Goal: Information Seeking & Learning: Learn about a topic

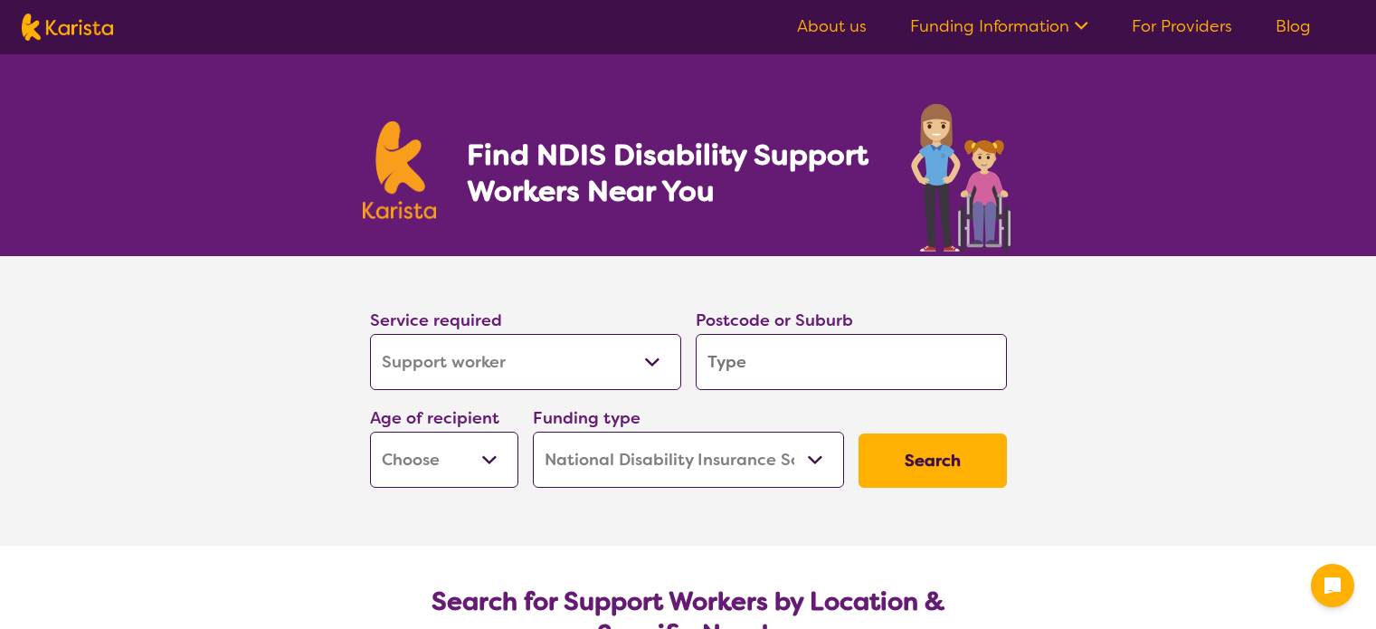
select select "Support worker"
select select "NDIS"
select select "Support worker"
select select "NDIS"
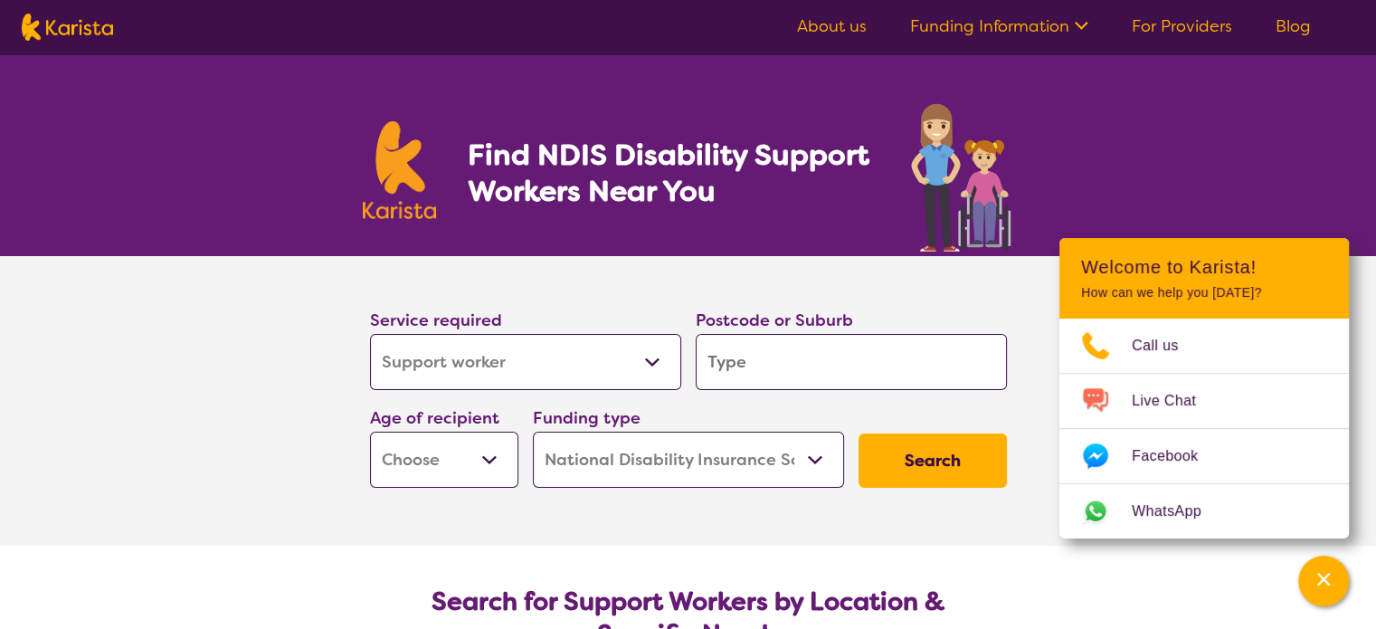
click at [641, 362] on select "Allied Health Assistant Assessment ([MEDICAL_DATA] or [MEDICAL_DATA]) Behaviour…" at bounding box center [525, 362] width 311 height 56
select select "NDIS Support Coordination"
click at [370, 334] on select "Allied Health Assistant Assessment ([MEDICAL_DATA] or [MEDICAL_DATA]) Behaviour…" at bounding box center [525, 362] width 311 height 56
select select "NDIS Support Coordination"
click at [785, 368] on input "search" at bounding box center [851, 362] width 311 height 56
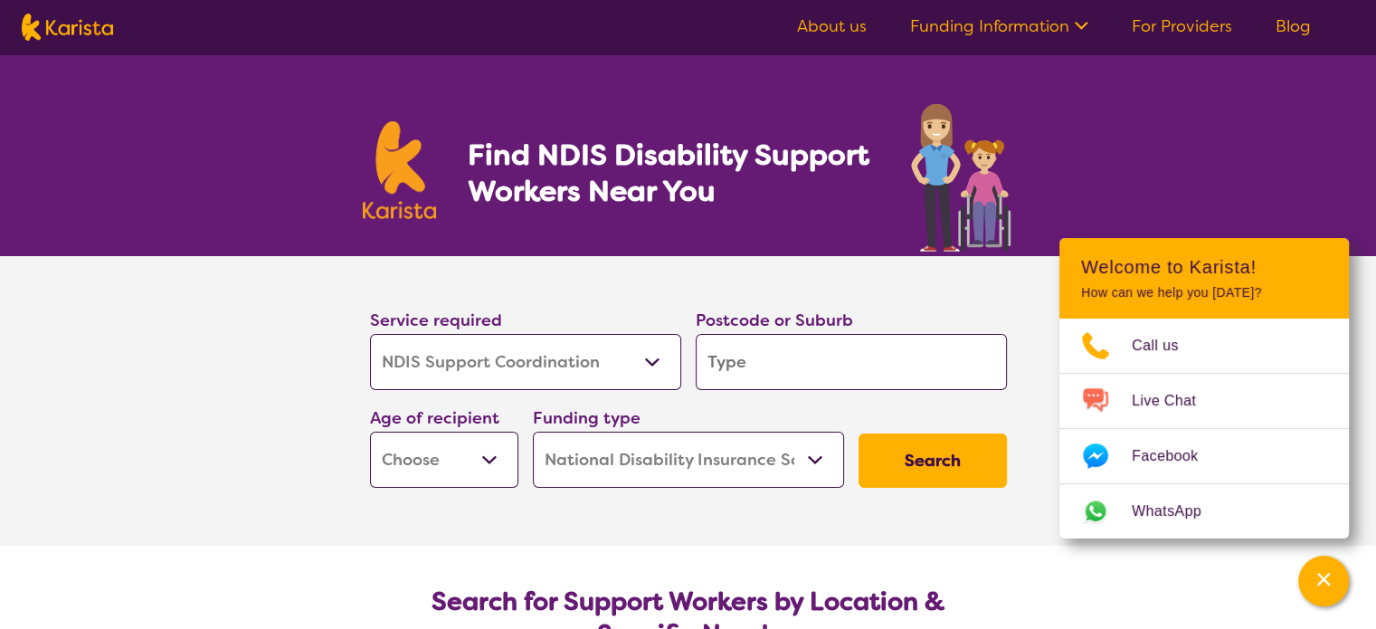
type input "5"
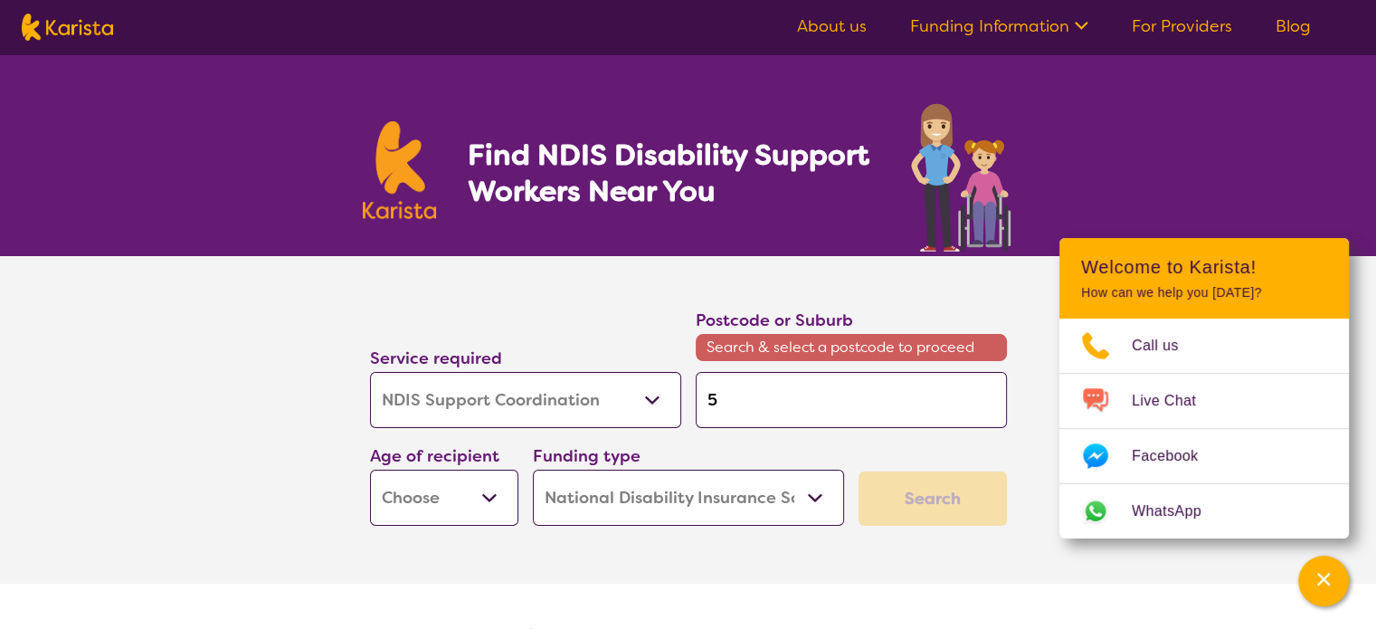
type input "51"
type input "511"
type input "5114"
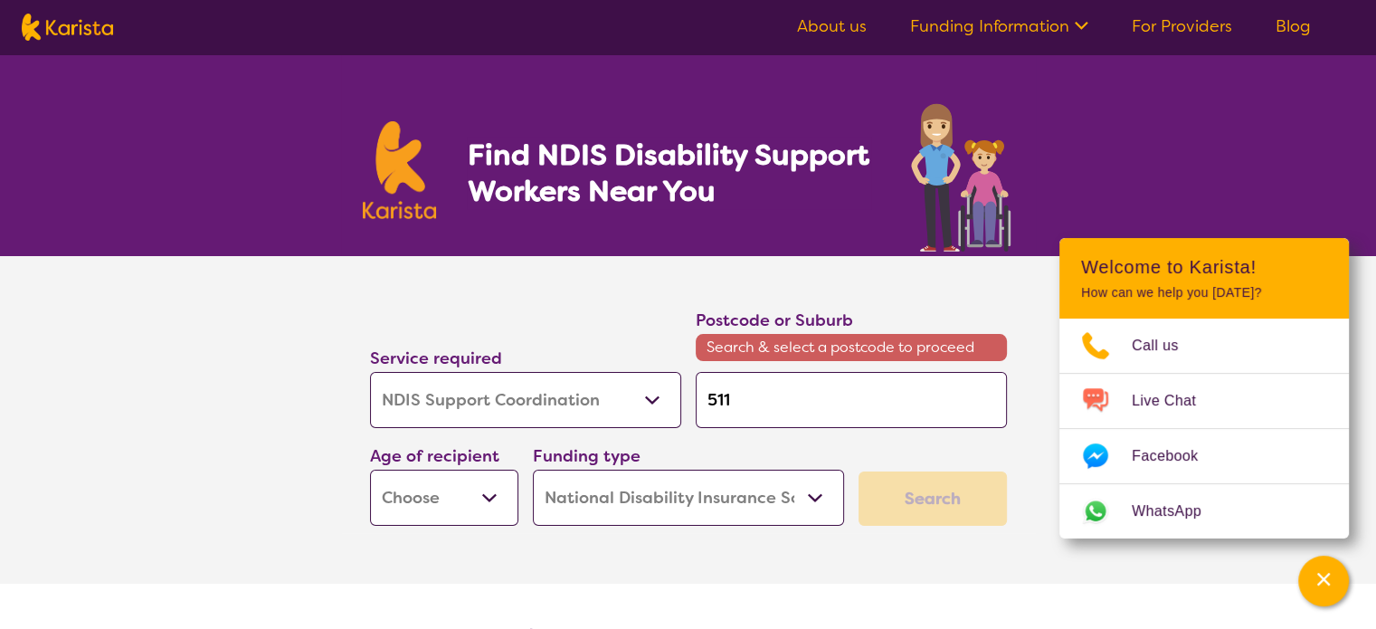
type input "5114"
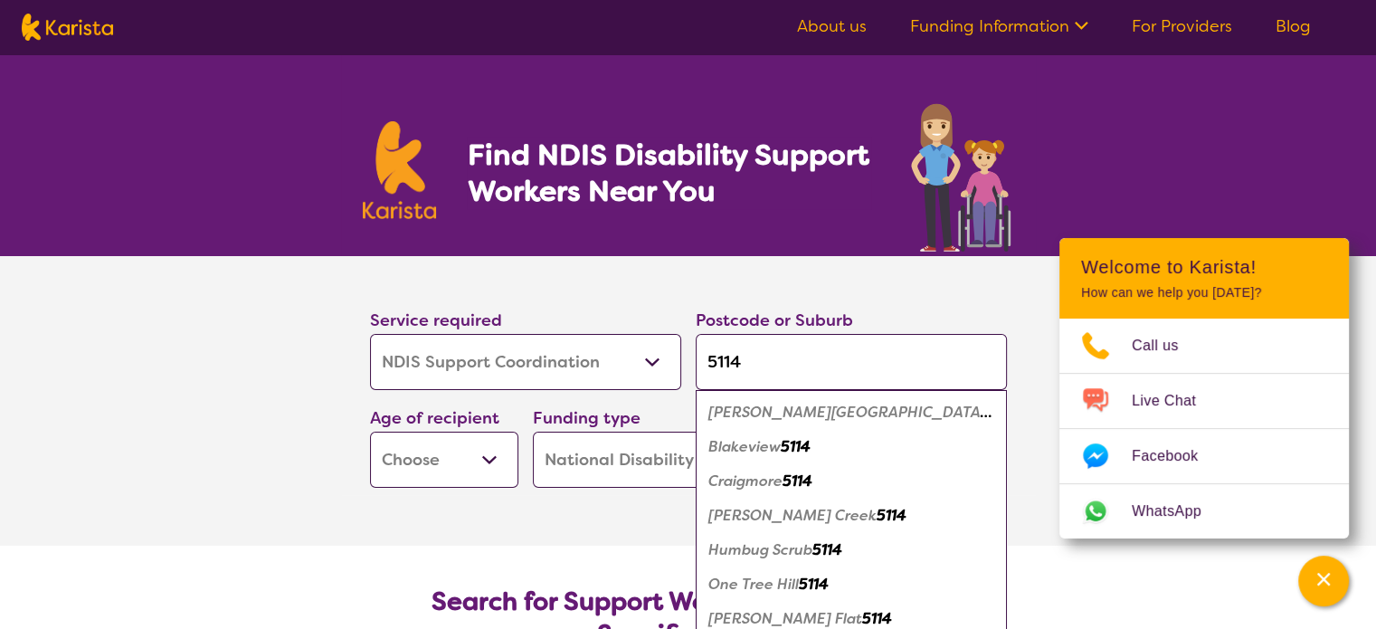
type input "5114"
click at [765, 442] on em "Blakeview" at bounding box center [745, 446] width 72 height 19
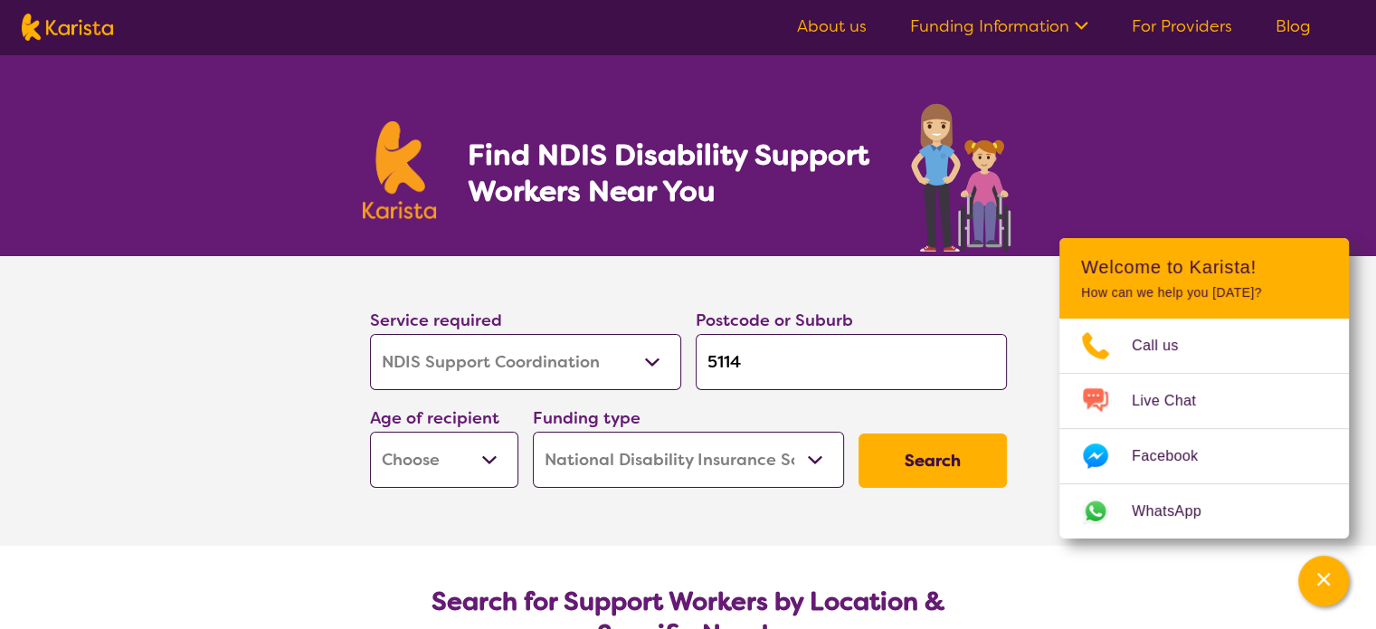
click at [485, 463] on select "Early Childhood - 0 to 9 Child - 10 to 11 Adolescent - 12 to 17 Adult - 18 to 6…" at bounding box center [444, 460] width 148 height 56
select select "EC"
click at [370, 432] on select "Early Childhood - 0 to 9 Child - 10 to 11 Adolescent - 12 to 17 Adult - 18 to 6…" at bounding box center [444, 460] width 148 height 56
select select "EC"
click at [753, 453] on select "Home Care Package (HCP) National Disability Insurance Scheme (NDIS) I don't know" at bounding box center [688, 460] width 311 height 56
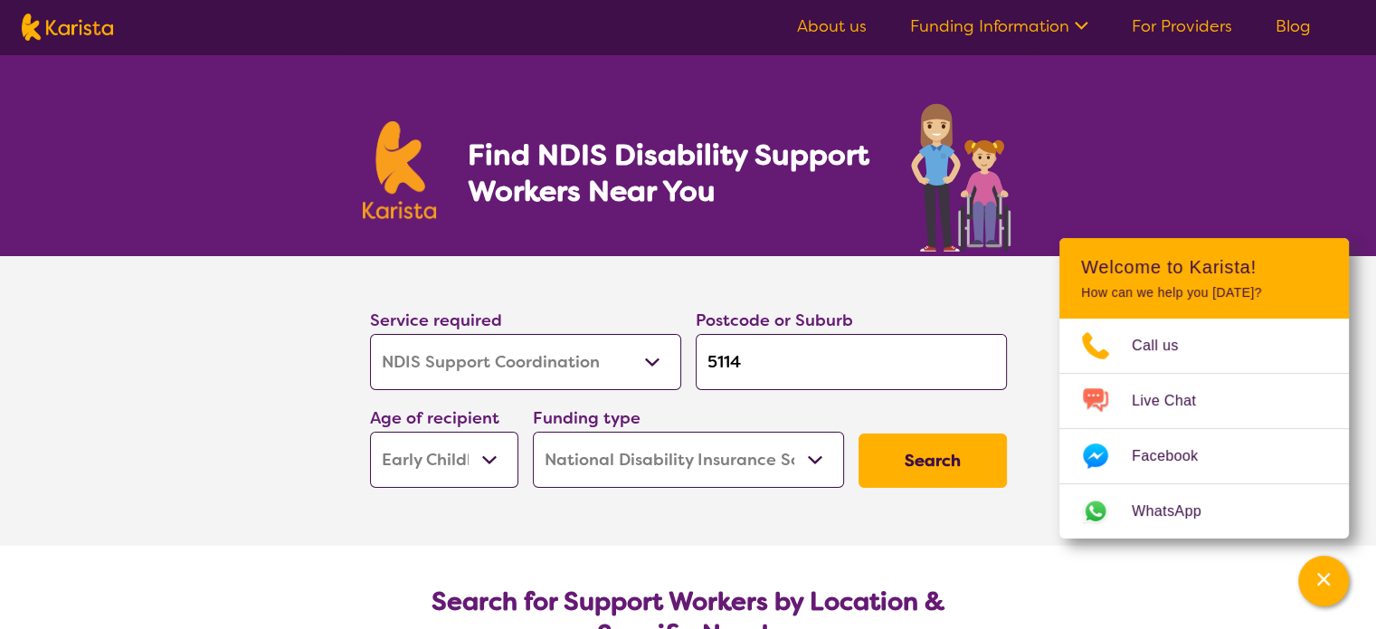
click at [753, 453] on select "Home Care Package (HCP) National Disability Insurance Scheme (NDIS) I don't know" at bounding box center [688, 460] width 311 height 56
click at [819, 436] on select "Home Care Package (HCP) National Disability Insurance Scheme (NDIS) I don't know" at bounding box center [688, 460] width 311 height 56
select select "i-don-t-know"
click at [533, 432] on select "Home Care Package (HCP) National Disability Insurance Scheme (NDIS) I don't know" at bounding box center [688, 460] width 311 height 56
select select "i-don-t-know"
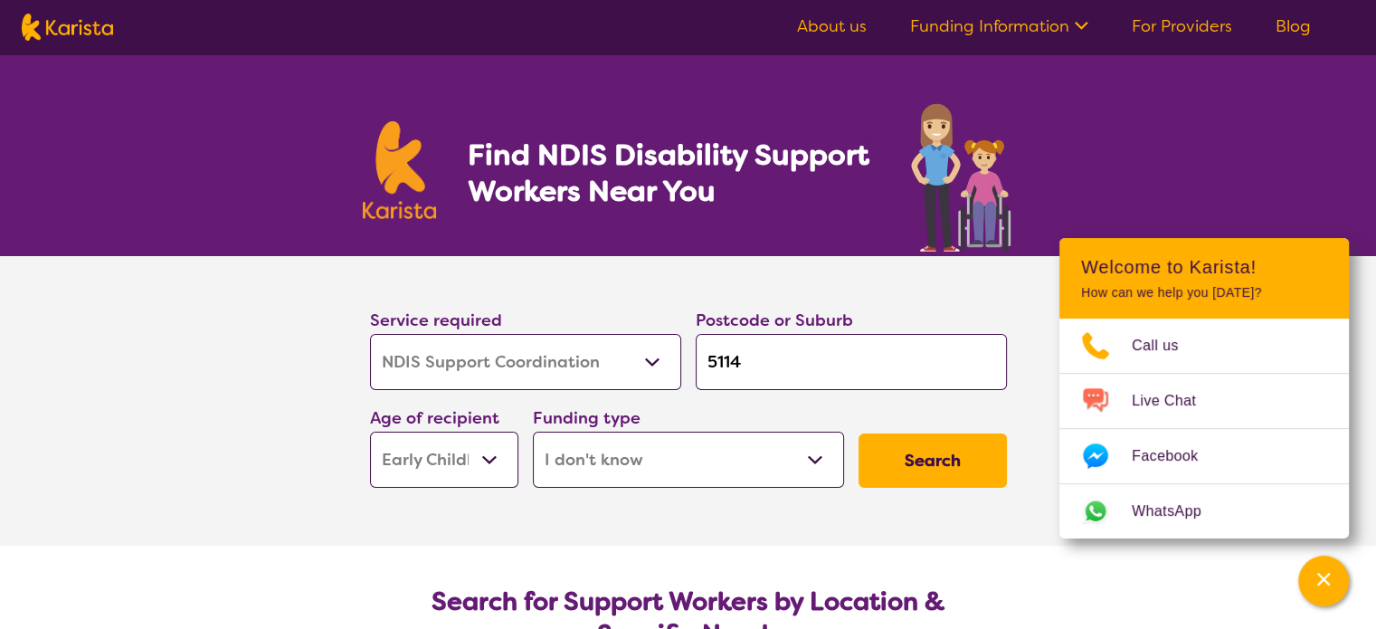
click at [957, 437] on button "Search" at bounding box center [933, 460] width 148 height 54
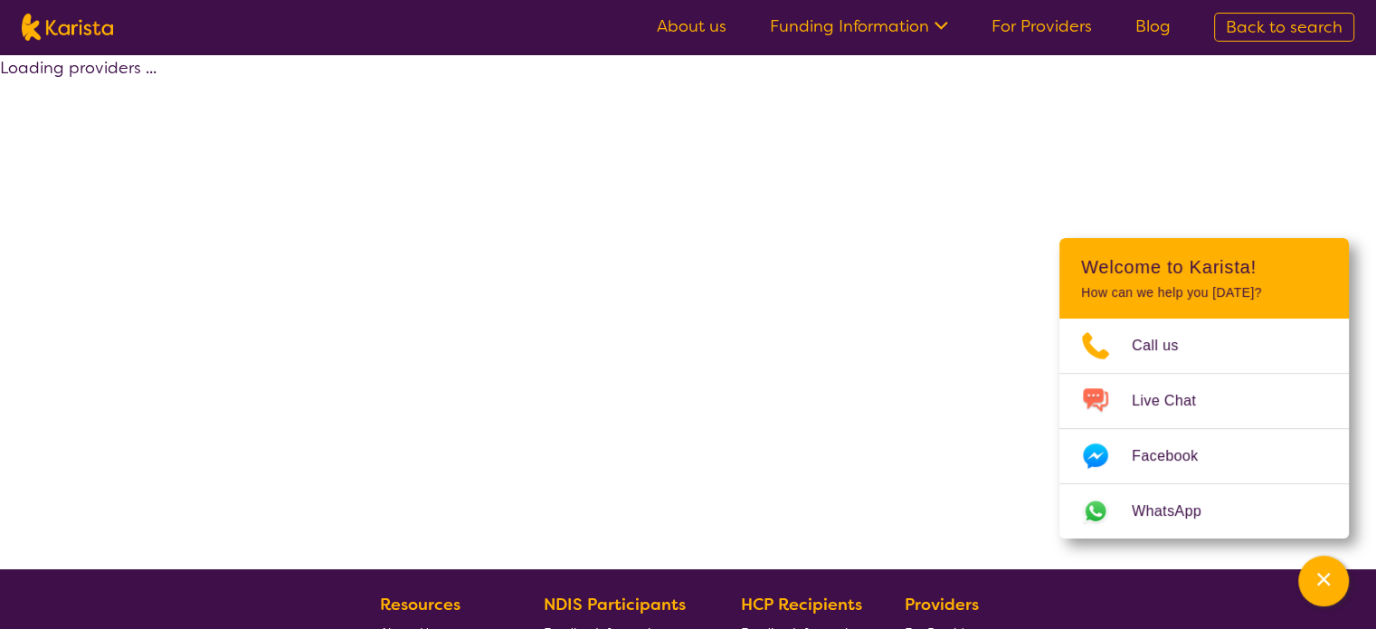
select select "NDIS Support Coordination"
select select "EC"
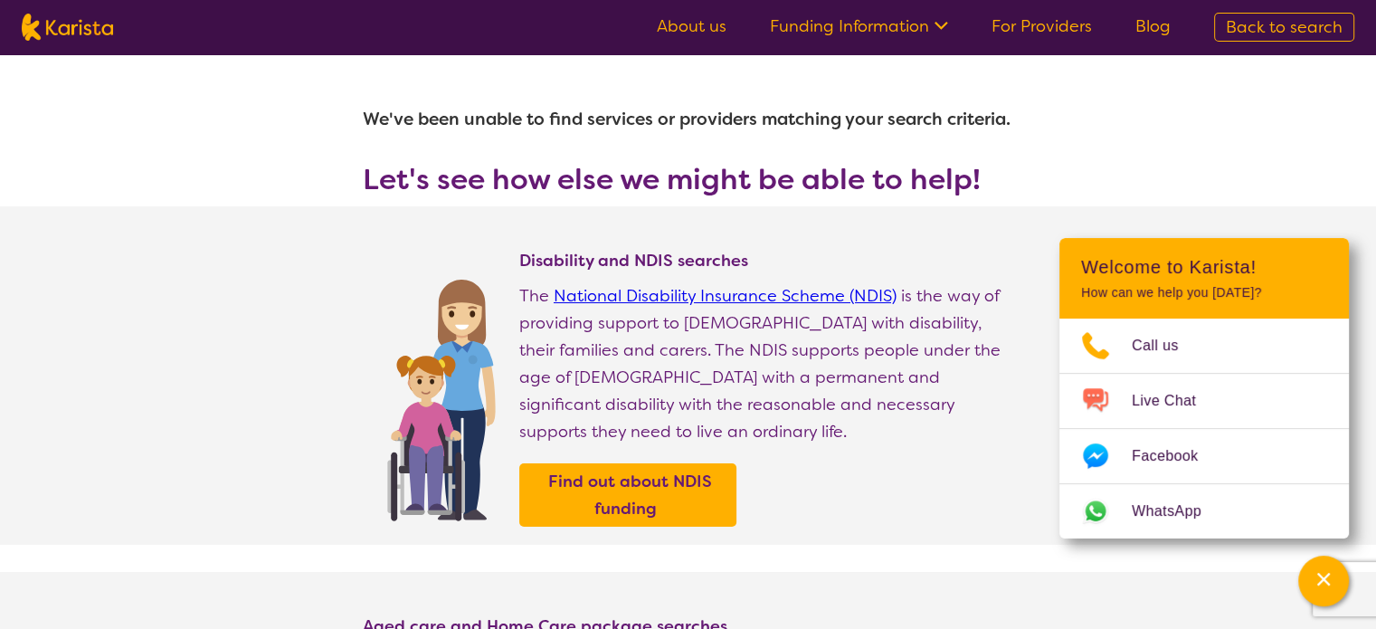
click at [945, 490] on div "Disability and NDIS searches The National Disability Insurance Scheme (NDIS) is…" at bounding box center [766, 397] width 495 height 295
select select "Support worker"
select select "EC"
select select "NDIS"
select select "Support worker"
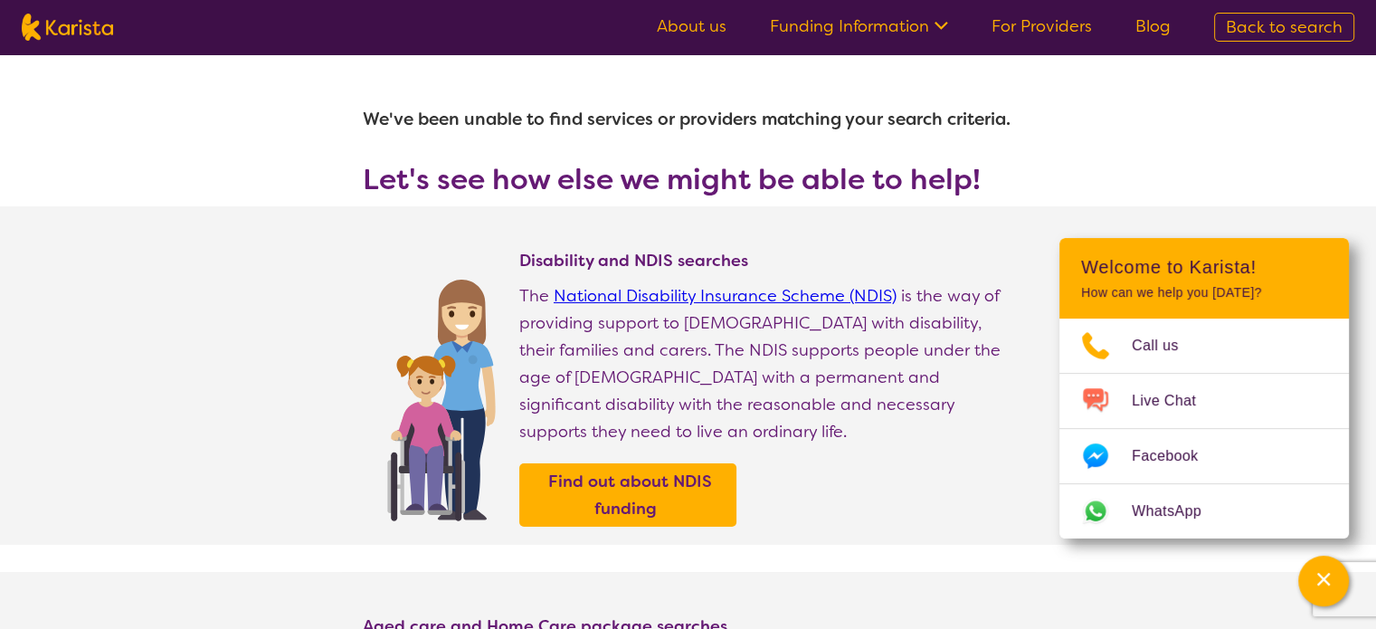
select select "EC"
select select "NDIS"
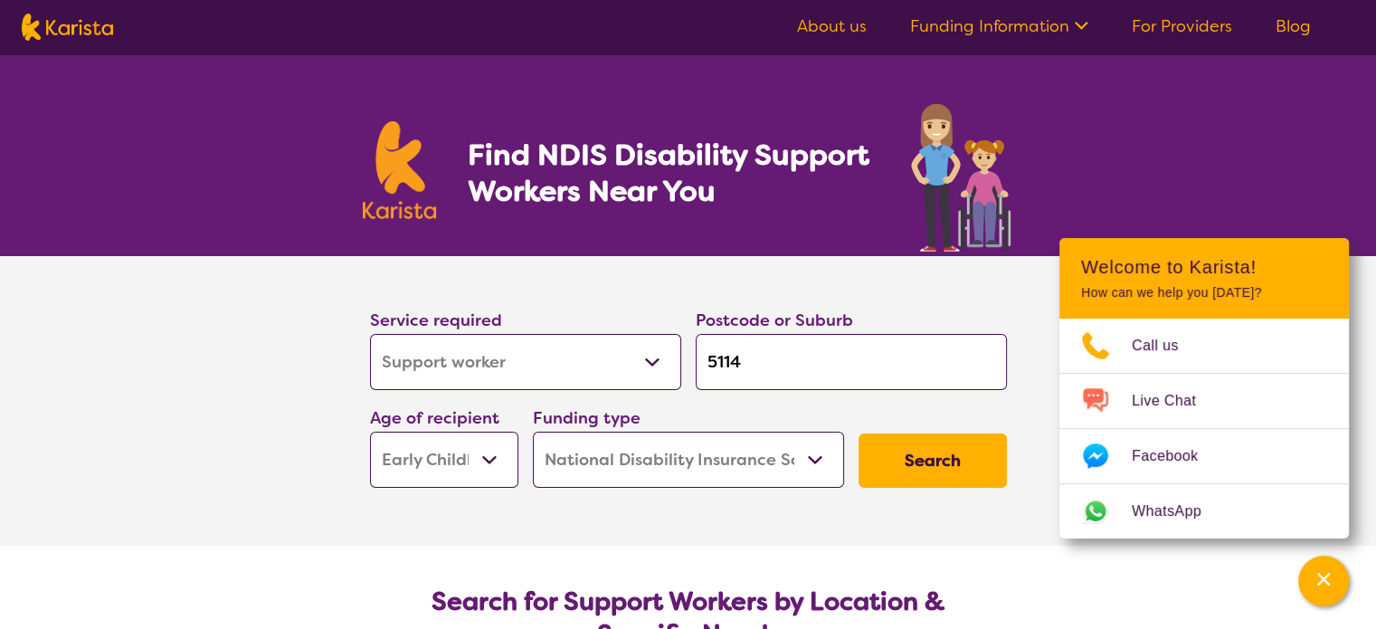
click at [803, 452] on select "Home Care Package (HCP) National Disability Insurance Scheme (NDIS) I don't know" at bounding box center [688, 460] width 311 height 56
click at [533, 432] on select "Home Care Package (HCP) National Disability Insurance Scheme (NDIS) I don't know" at bounding box center [688, 460] width 311 height 56
click at [988, 450] on button "Search" at bounding box center [933, 460] width 148 height 54
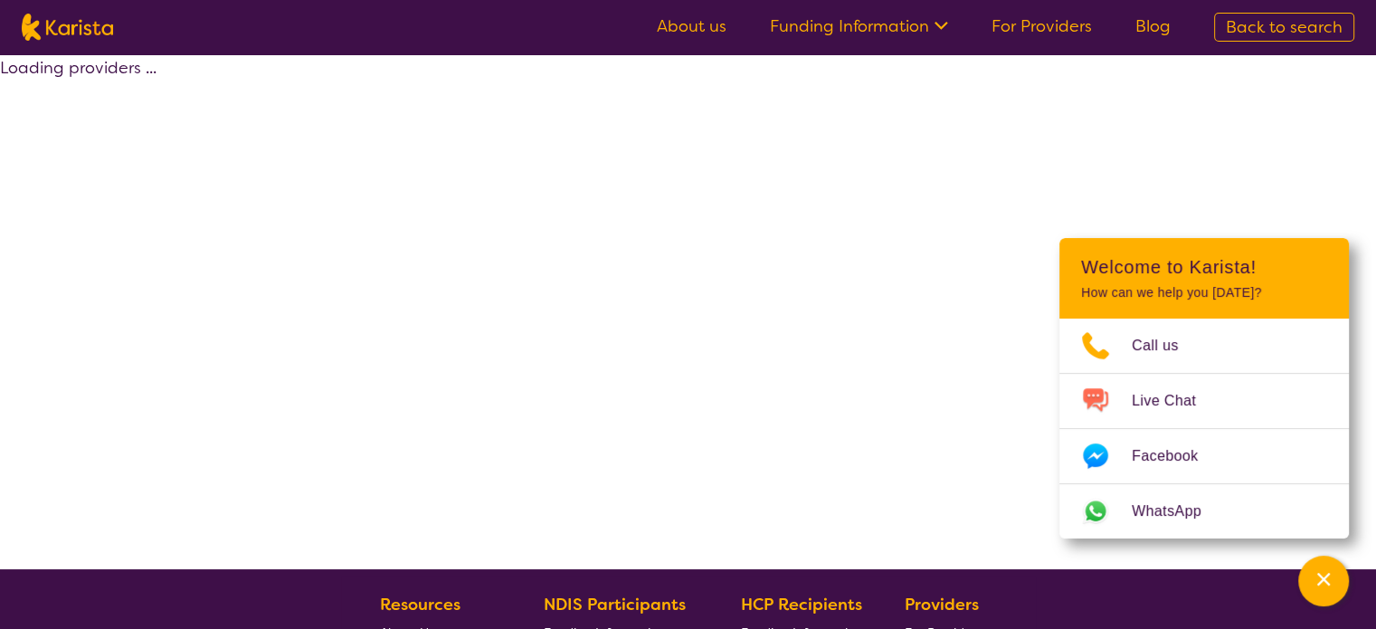
select select "by_score"
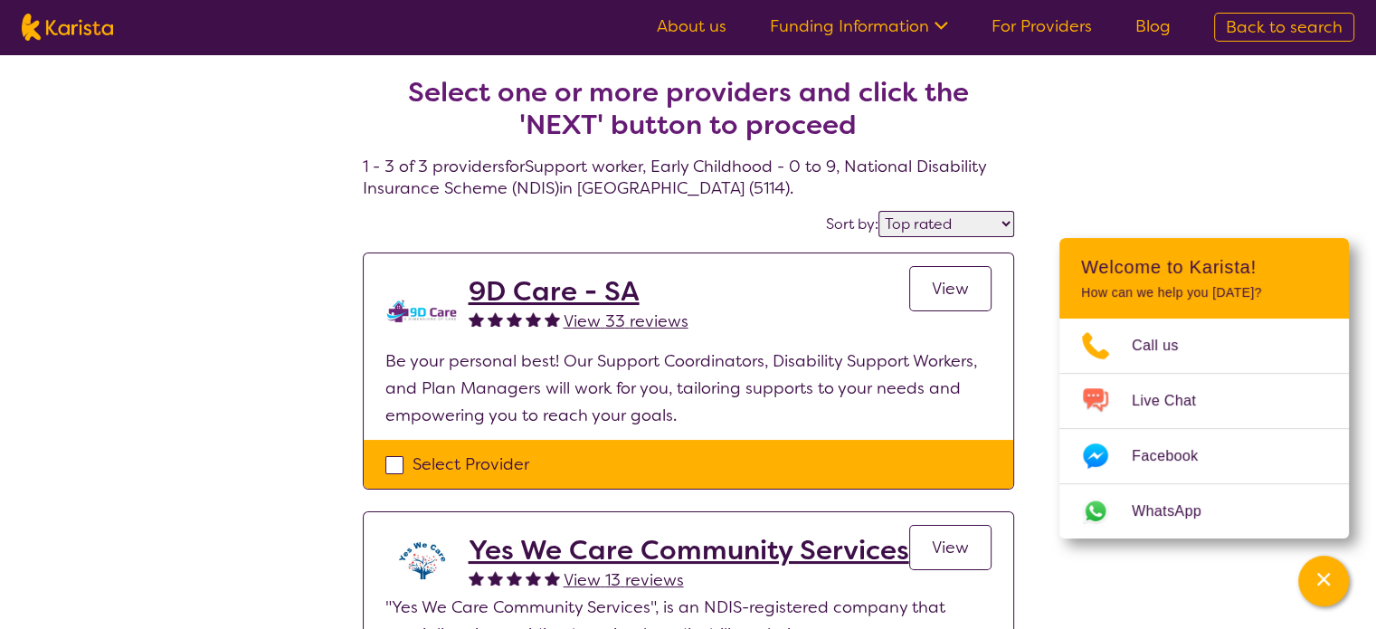
click at [307, 332] on div "Select one or more providers and click the 'NEXT' button to proceed 1 - 3 of 3 …" at bounding box center [688, 543] width 1376 height 978
click at [1156, 196] on div "Select one or more providers and click the 'NEXT' button to proceed 1 - 3 of 3 …" at bounding box center [688, 543] width 1376 height 978
click at [463, 100] on h2 "Select one or more providers and click the 'NEXT' button to proceed" at bounding box center [689, 108] width 608 height 65
